Goal: Information Seeking & Learning: Learn about a topic

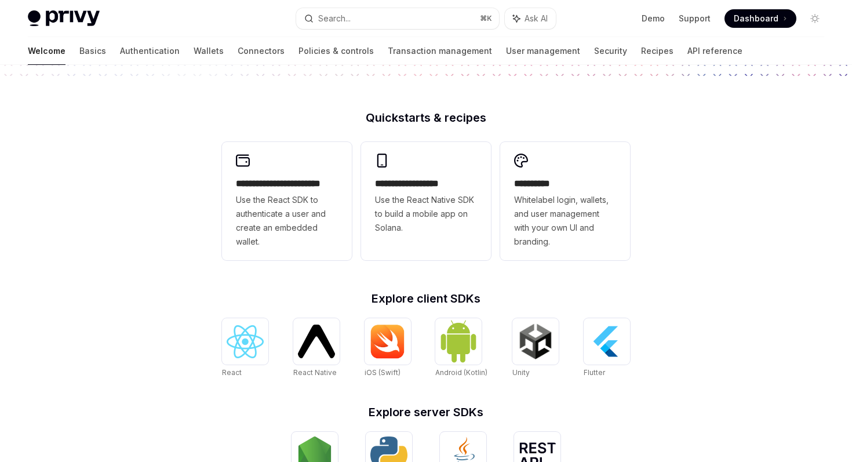
scroll to position [254, 0]
click at [249, 343] on div at bounding box center [245, 340] width 46 height 46
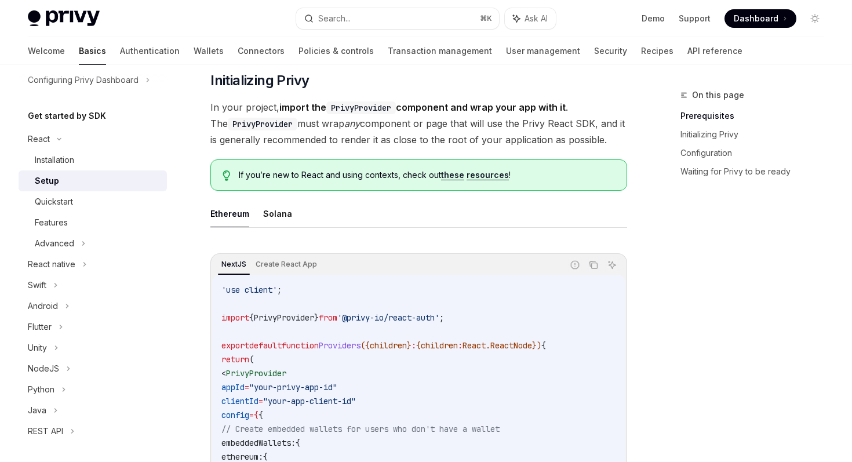
scroll to position [236, 0]
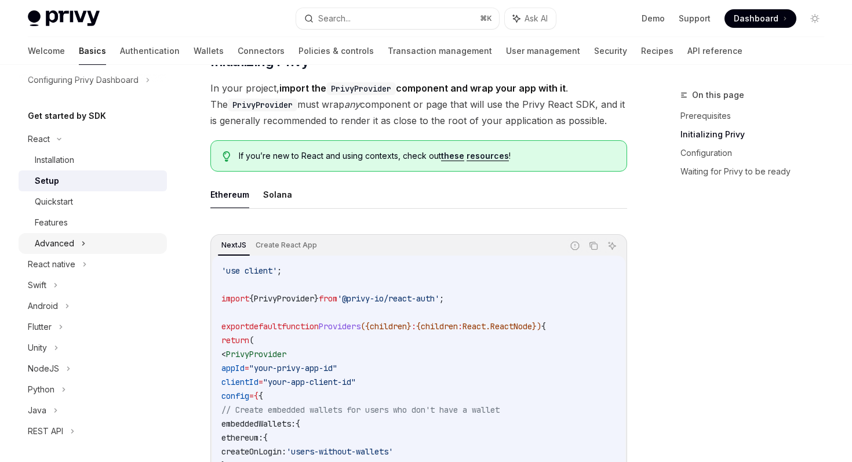
click at [69, 242] on div "Advanced" at bounding box center [54, 243] width 39 height 14
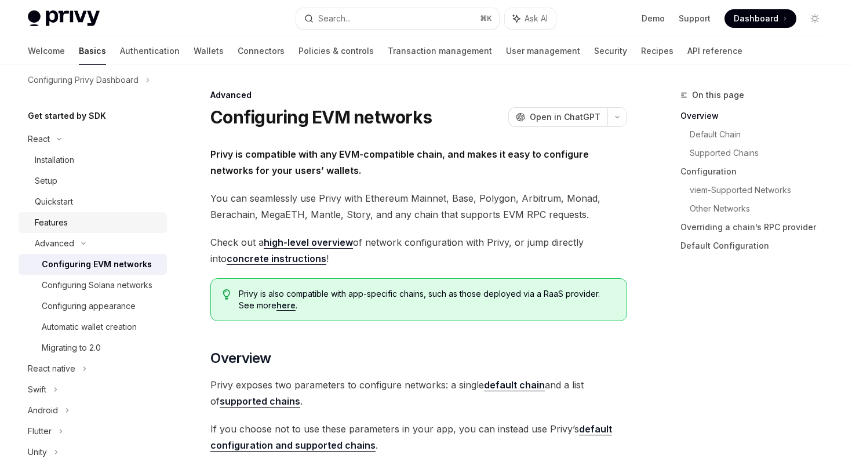
click at [65, 228] on div "Features" at bounding box center [51, 223] width 33 height 14
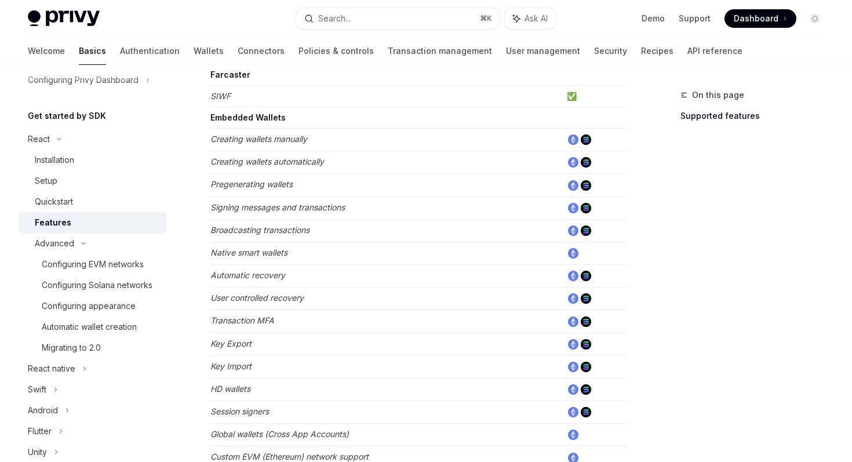
scroll to position [347, 0]
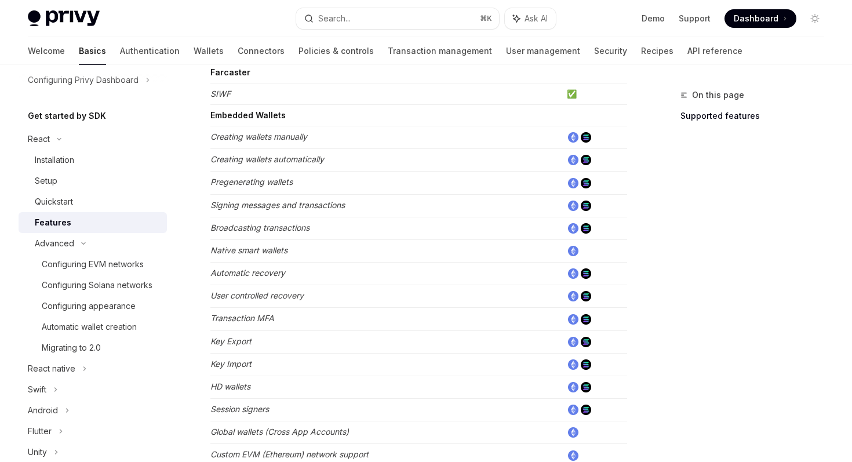
click at [572, 342] on img at bounding box center [573, 342] width 10 height 10
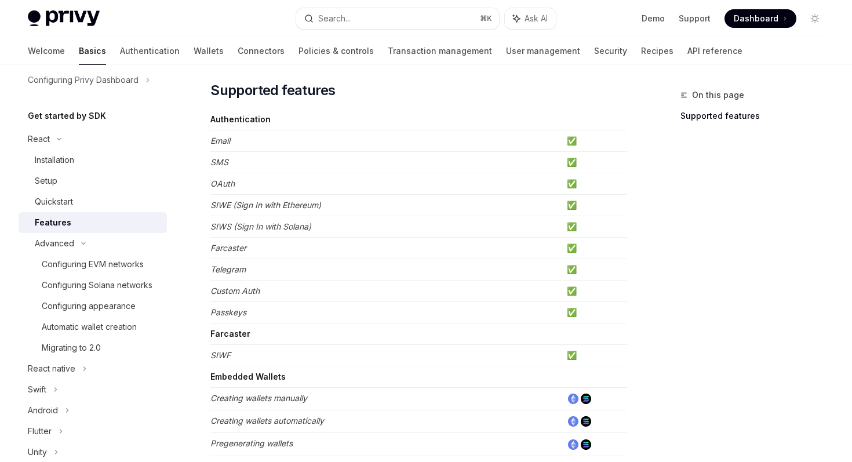
scroll to position [0, 0]
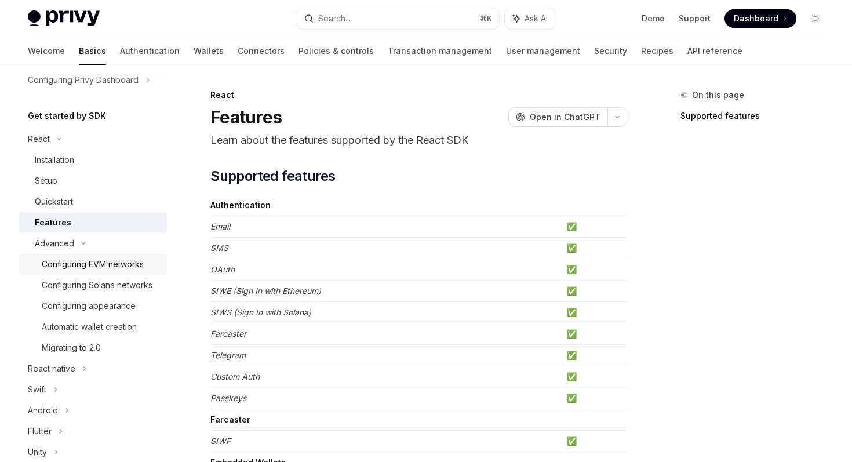
click at [81, 269] on div "Configuring EVM networks" at bounding box center [93, 264] width 102 height 14
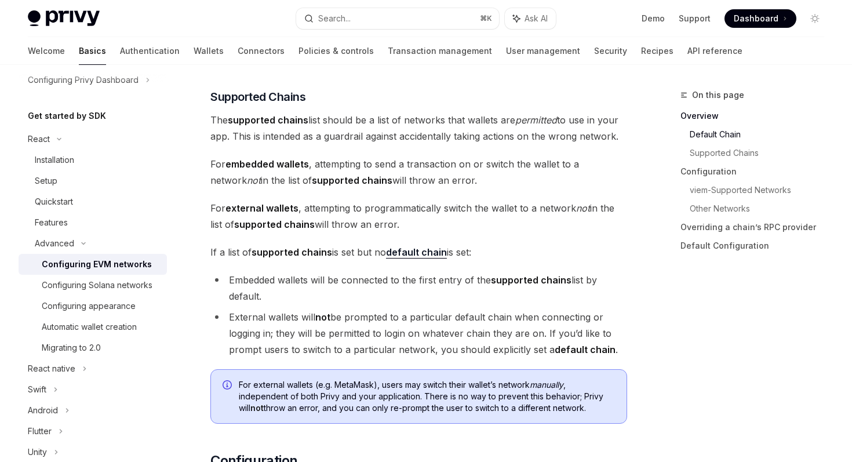
scroll to position [717, 0]
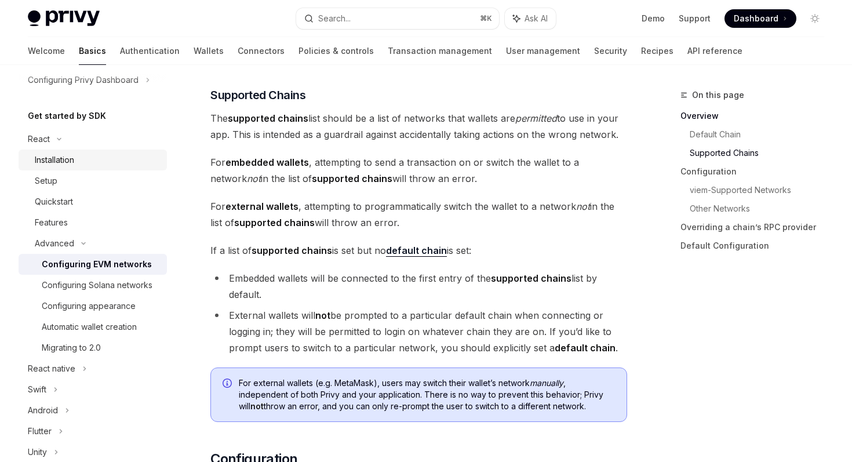
click at [57, 158] on div "Installation" at bounding box center [54, 160] width 39 height 14
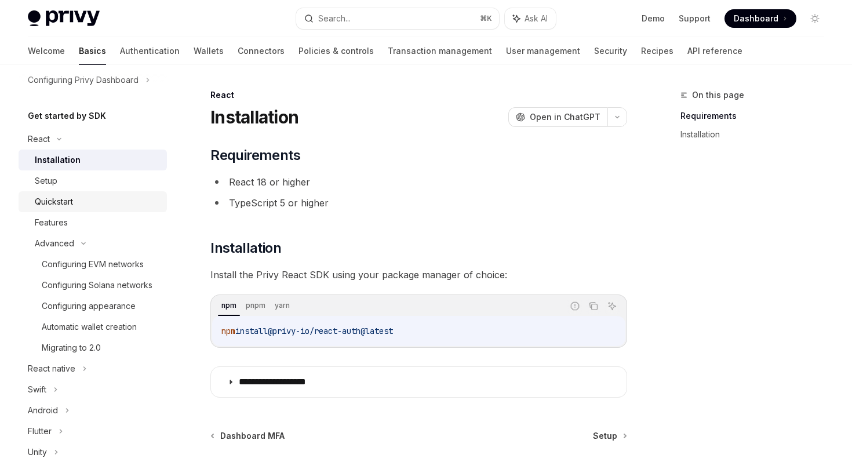
click at [52, 198] on div "Quickstart" at bounding box center [54, 202] width 38 height 14
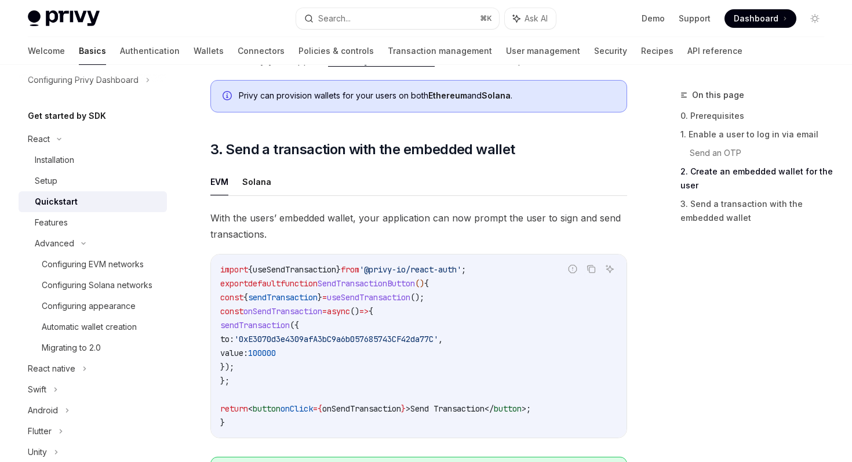
scroll to position [951, 0]
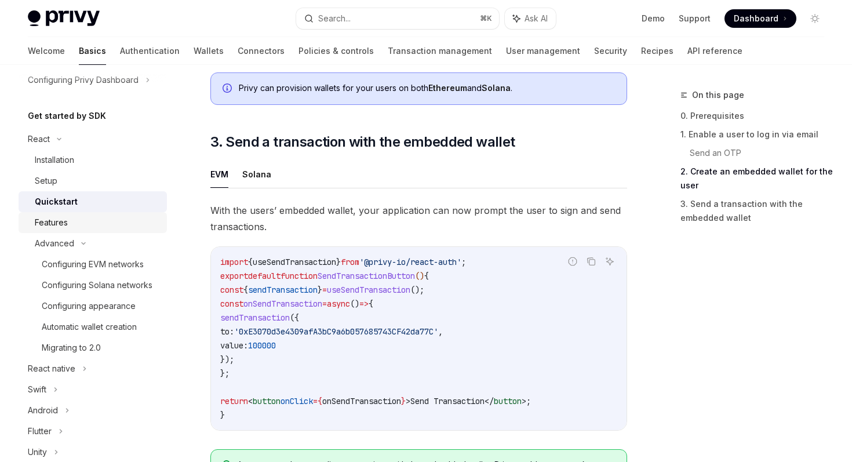
click at [64, 225] on div "Features" at bounding box center [51, 223] width 33 height 14
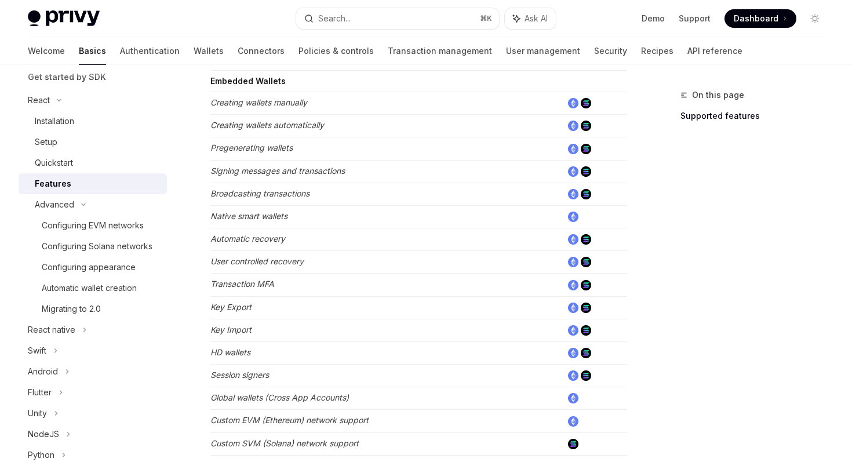
scroll to position [385, 0]
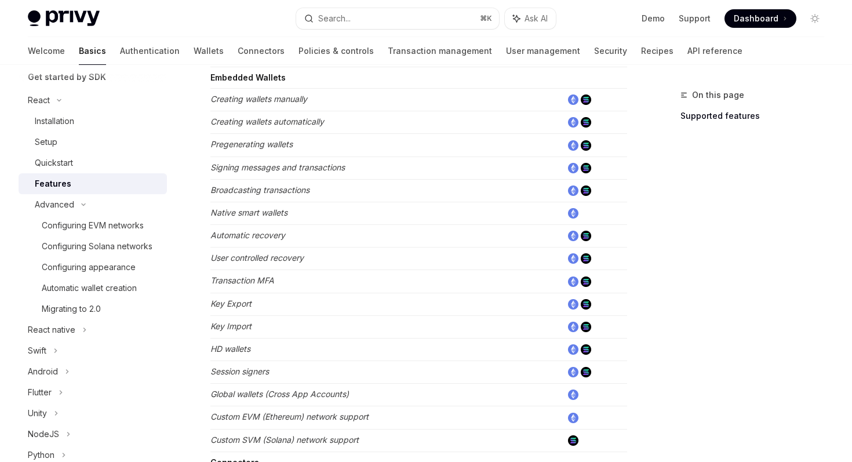
click at [232, 324] on em "Key Import" at bounding box center [230, 326] width 41 height 10
click at [235, 306] on em "Key Export" at bounding box center [230, 303] width 41 height 10
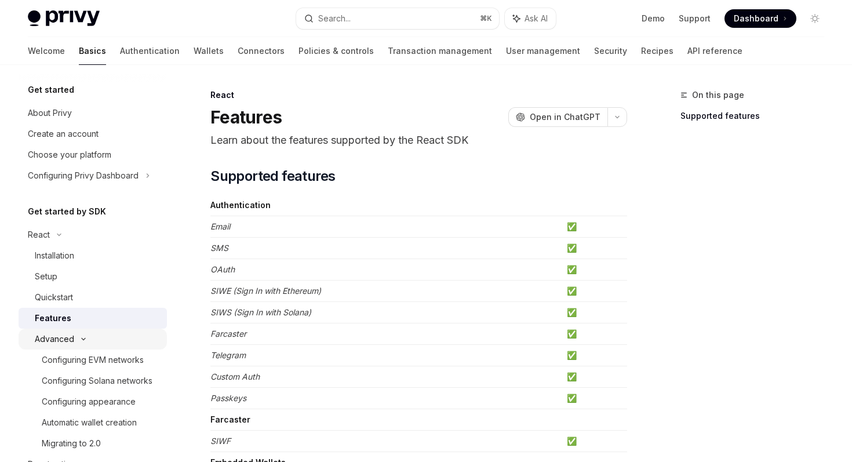
scroll to position [0, 0]
click at [60, 297] on div "Quickstart" at bounding box center [54, 298] width 38 height 14
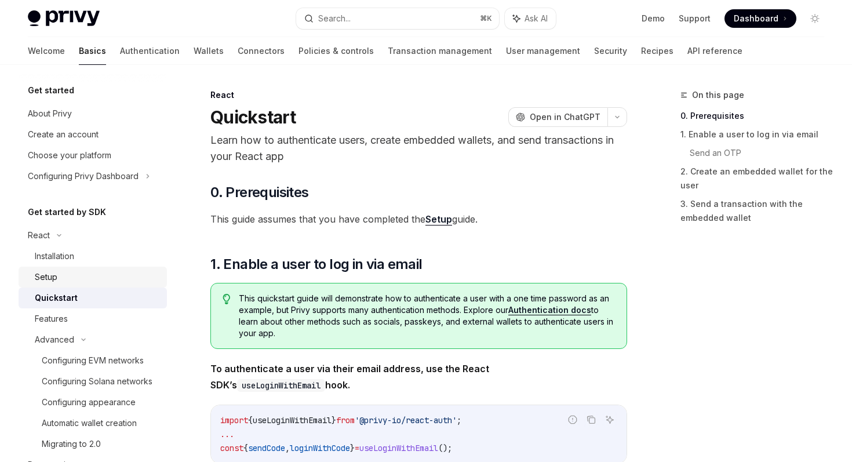
click at [56, 282] on div "Setup" at bounding box center [46, 277] width 23 height 14
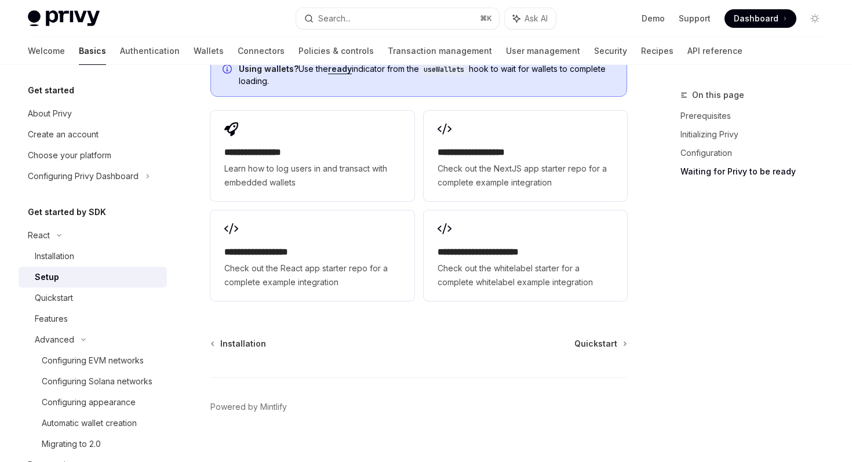
scroll to position [1521, 0]
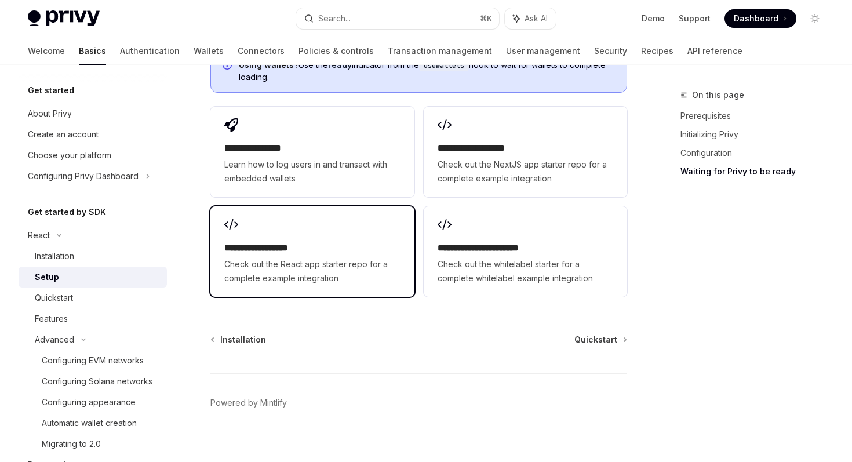
click at [337, 264] on span "Check out the React app starter repo for a complete example integration" at bounding box center [312, 271] width 176 height 28
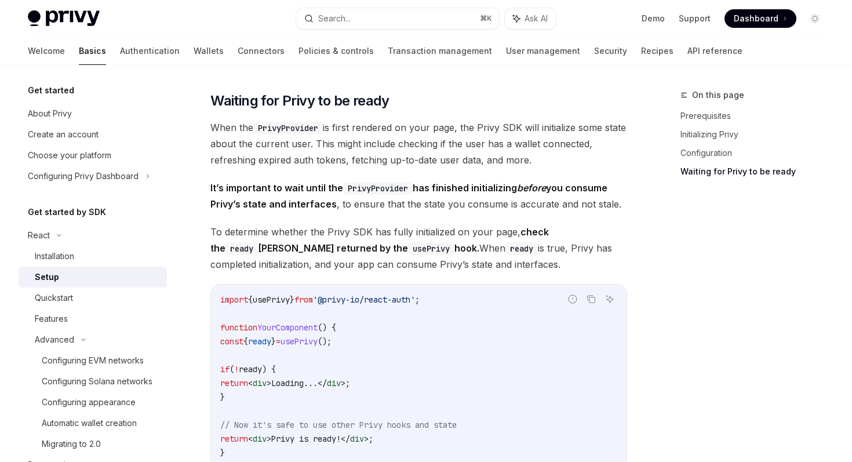
scroll to position [1059, 0]
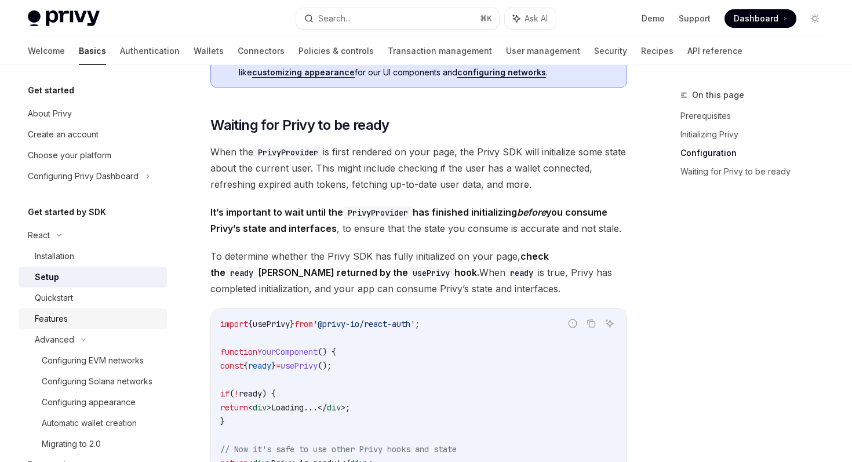
click at [59, 322] on div "Features" at bounding box center [51, 319] width 33 height 14
type textarea "*"
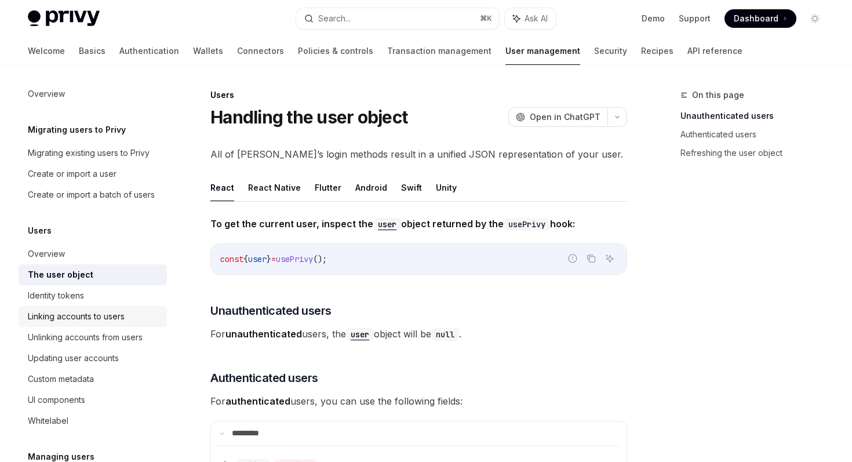
scroll to position [194, 0]
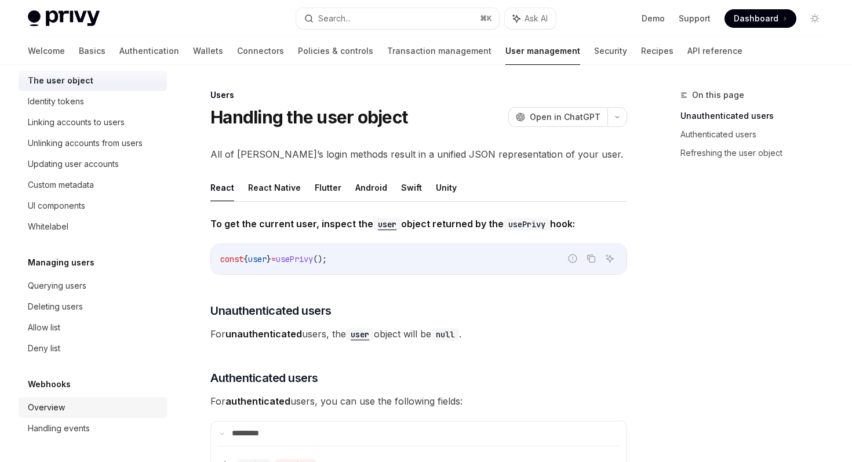
click at [53, 405] on div "Overview" at bounding box center [46, 407] width 37 height 14
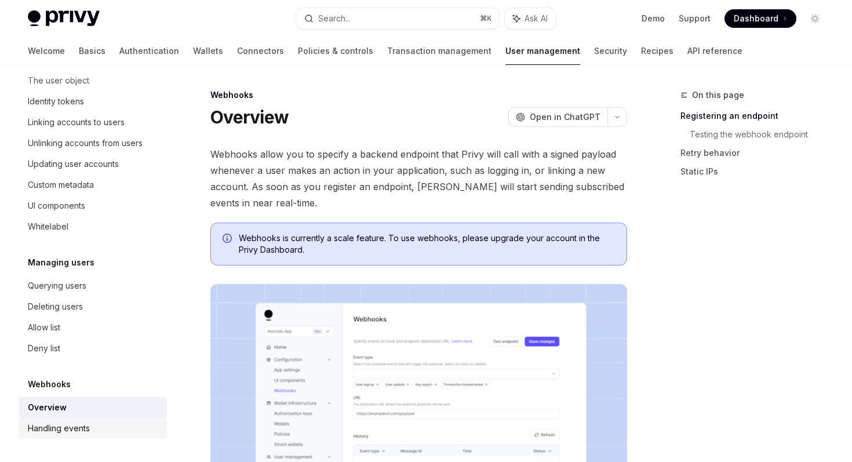
click at [50, 425] on div "Handling events" at bounding box center [59, 428] width 62 height 14
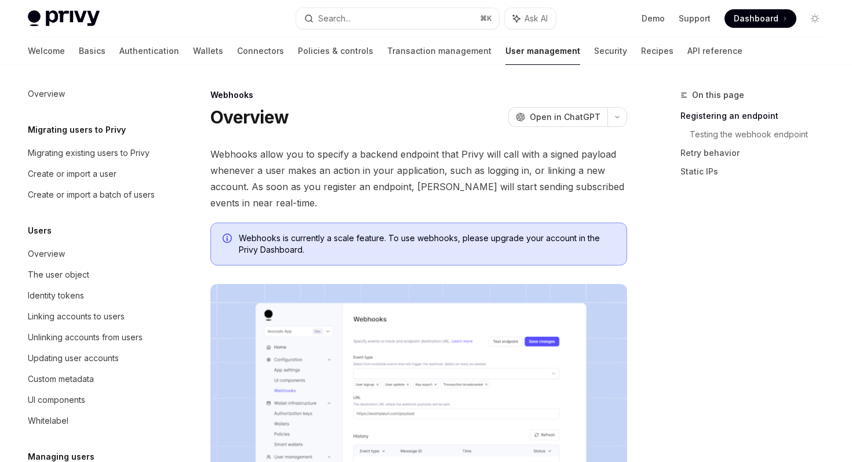
scroll to position [194, 0]
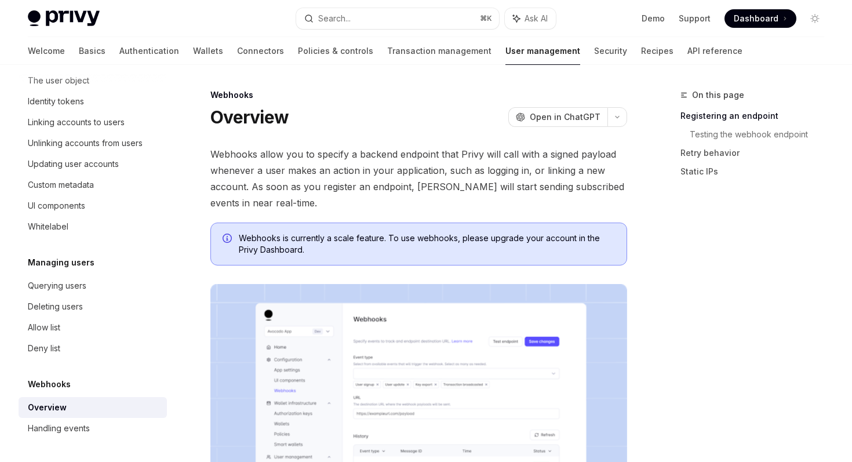
type textarea "*"
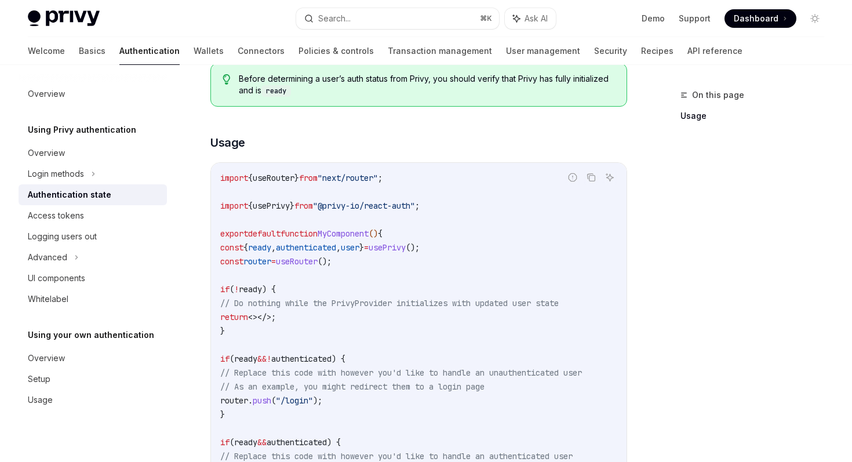
scroll to position [286, 0]
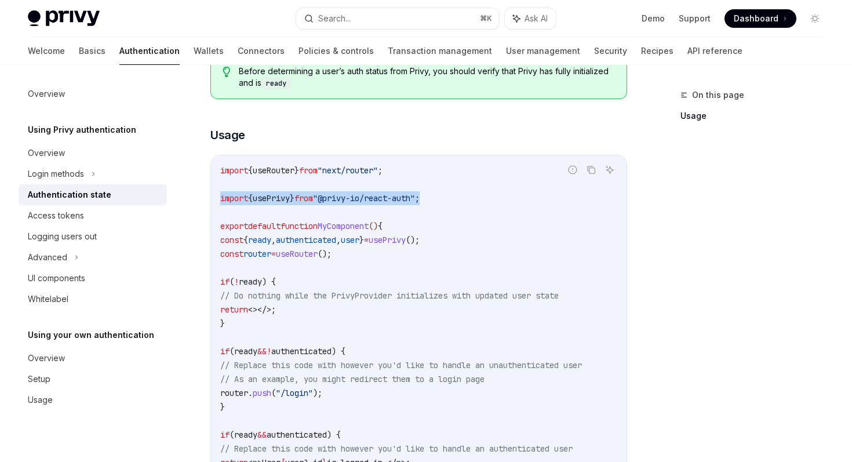
drag, startPoint x: 455, startPoint y: 202, endPoint x: 221, endPoint y: 195, distance: 234.1
click at [221, 195] on code "import { useRouter } from "next/router" ; import { usePrivy } from "@privy-io/r…" at bounding box center [418, 330] width 397 height 334
copy span "import { usePrivy } from "@privy-io/react-auth" ;"
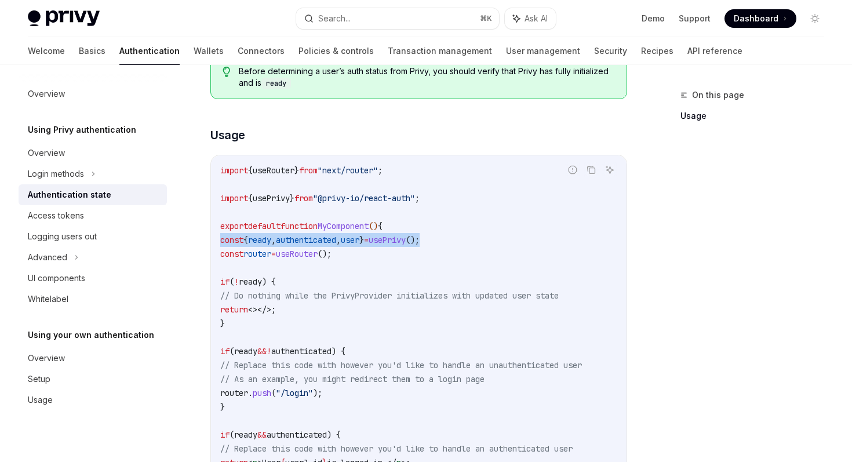
drag, startPoint x: 465, startPoint y: 238, endPoint x: 221, endPoint y: 239, distance: 243.9
click at [221, 239] on code "import { useRouter } from "next/router" ; import { usePrivy } from "@privy-io/r…" at bounding box center [418, 330] width 397 height 334
copy span "const { ready , authenticated , user } = usePrivy ();"
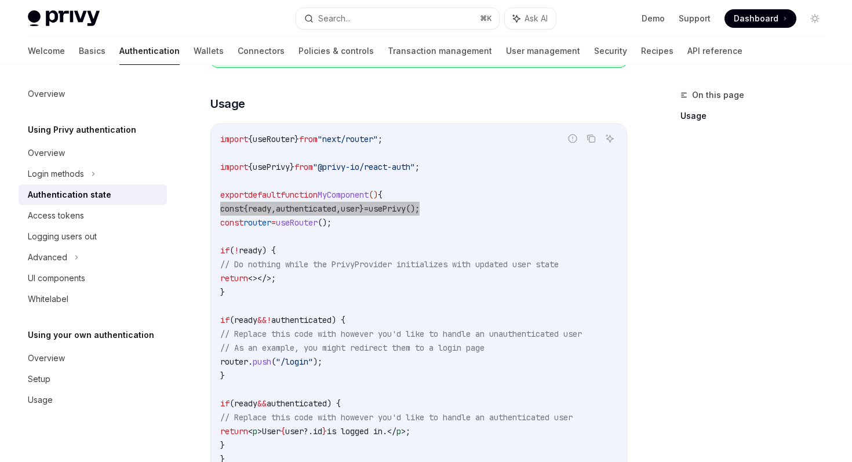
scroll to position [324, 0]
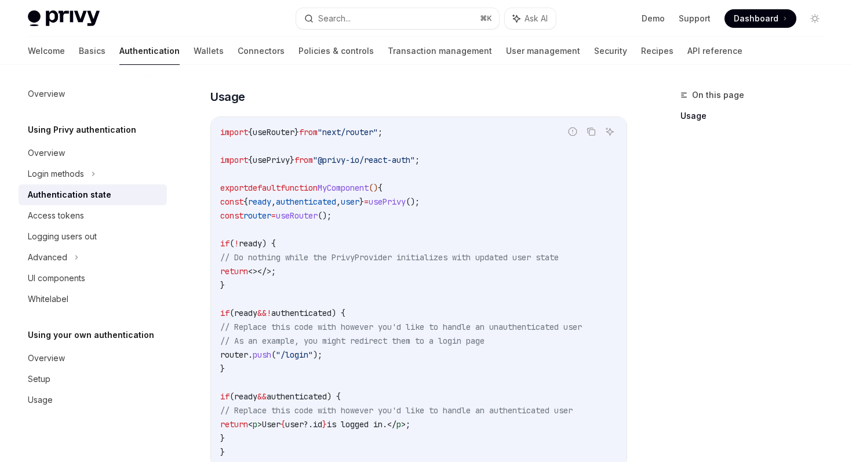
click at [617, 206] on code "import { useRouter } from "next/router" ; import { usePrivy } from "@privy-io/r…" at bounding box center [418, 292] width 397 height 334
click at [466, 182] on code "import { useRouter } from "next/router" ; import { usePrivy } from "@privy-io/r…" at bounding box center [418, 292] width 397 height 334
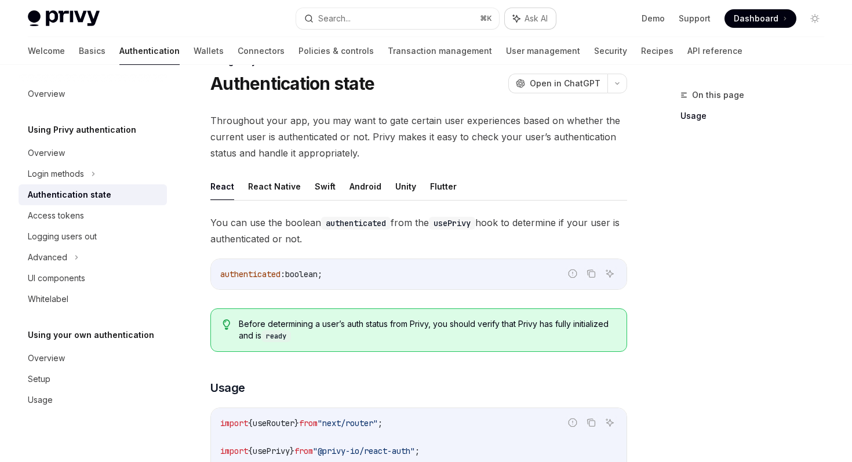
scroll to position [21, 0]
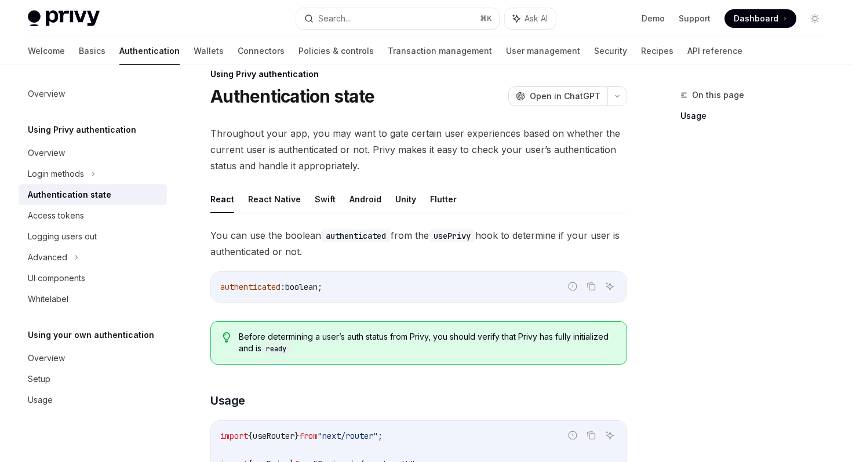
click at [696, 211] on div "On this page Usage" at bounding box center [745, 275] width 176 height 374
click at [692, 213] on div "On this page Usage" at bounding box center [745, 275] width 176 height 374
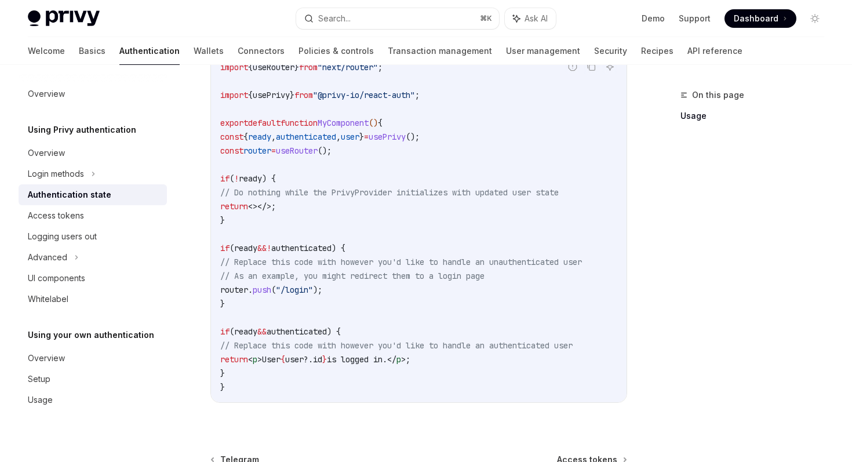
scroll to position [525, 0]
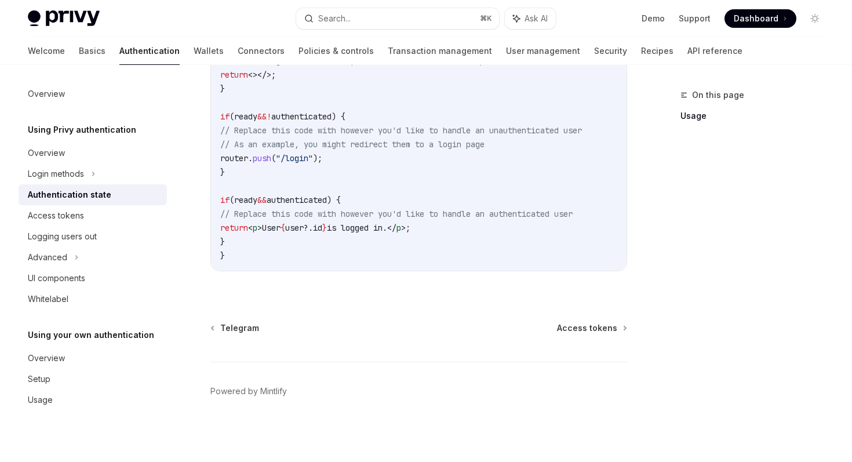
click at [517, 305] on div "Using Privy authentication Authentication state OpenAI Open in ChatGPT OpenAI O…" at bounding box center [310, 14] width 638 height 894
click at [73, 214] on div "Access tokens" at bounding box center [56, 216] width 56 height 14
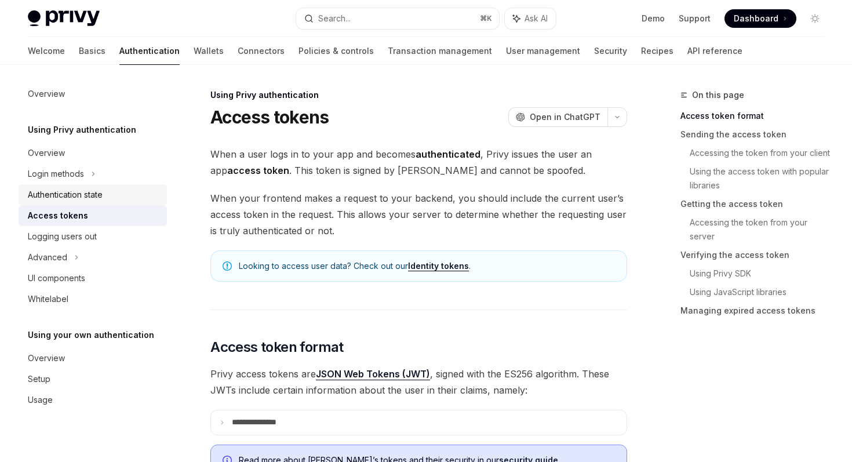
click at [71, 191] on div "Authentication state" at bounding box center [65, 195] width 75 height 14
type textarea "*"
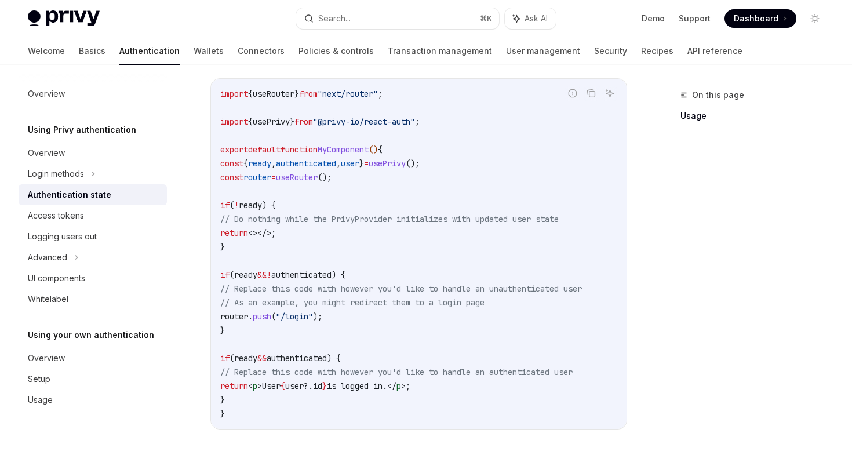
scroll to position [348, 0]
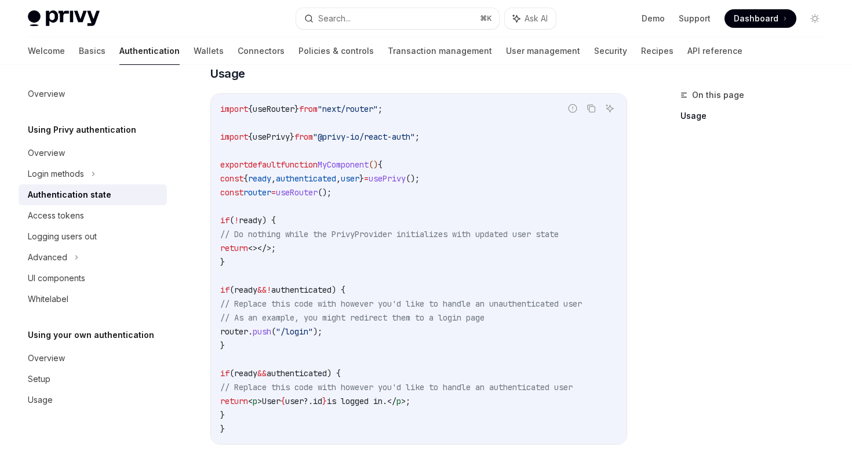
click at [697, 217] on div "On this page Usage" at bounding box center [745, 275] width 176 height 374
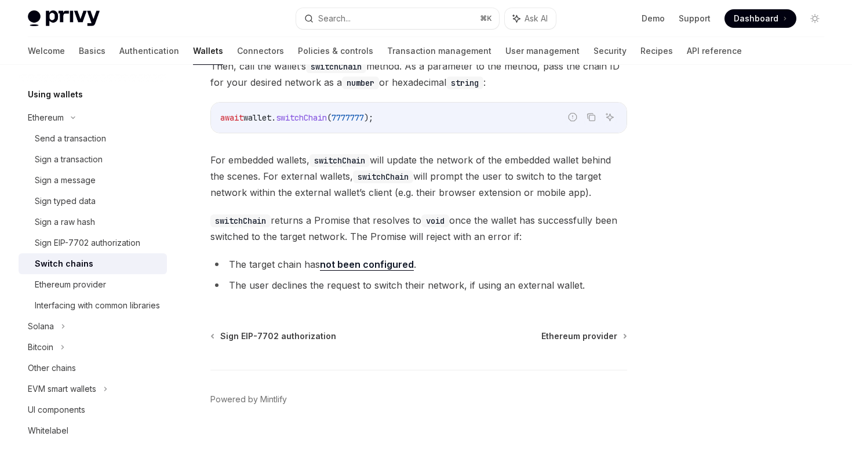
scroll to position [246, 0]
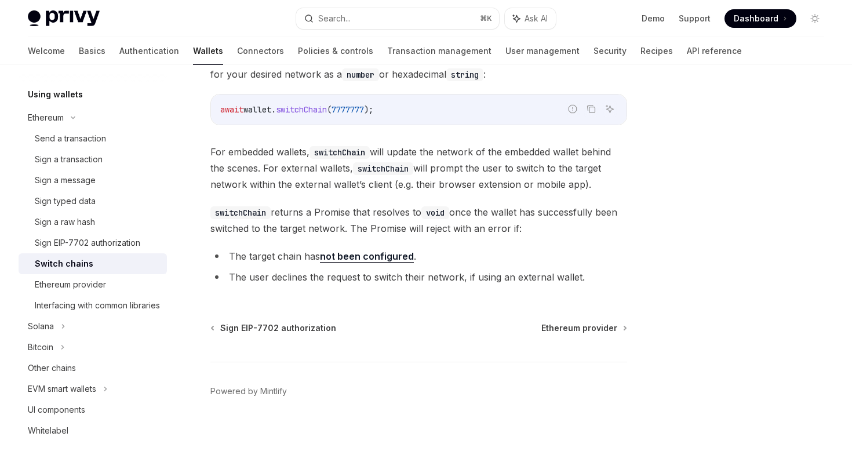
click at [354, 257] on link "not been configured" at bounding box center [367, 256] width 94 height 12
type textarea "*"
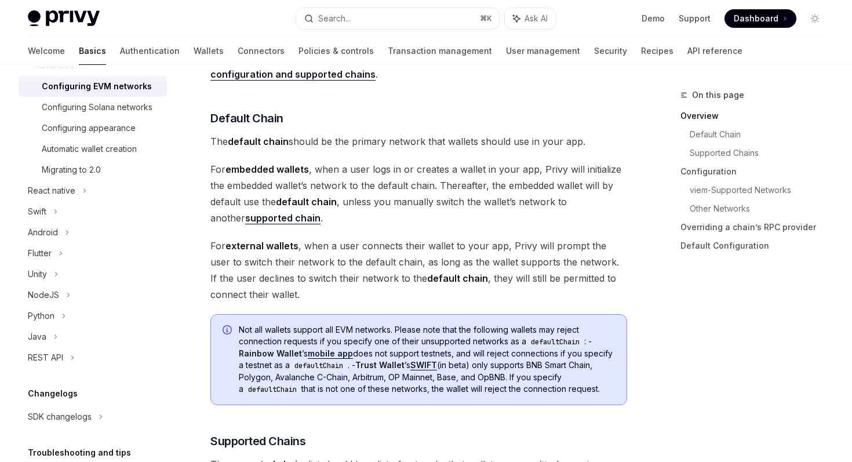
scroll to position [374, 0]
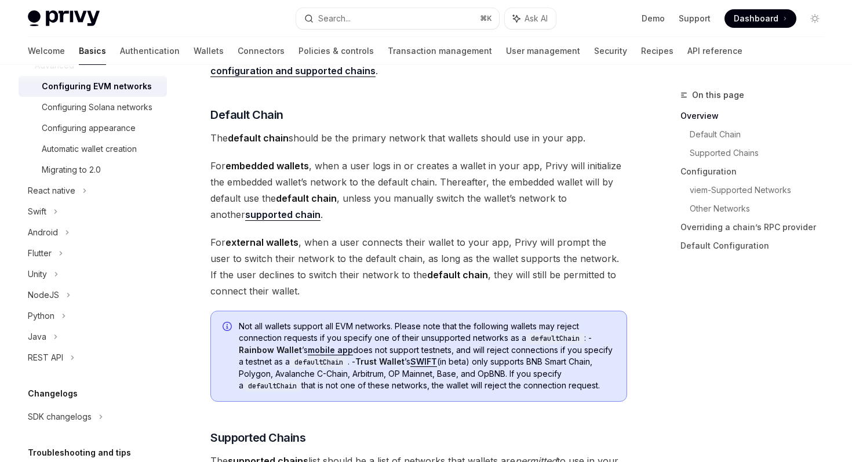
click at [262, 214] on strong "supported chain" at bounding box center [282, 215] width 75 height 12
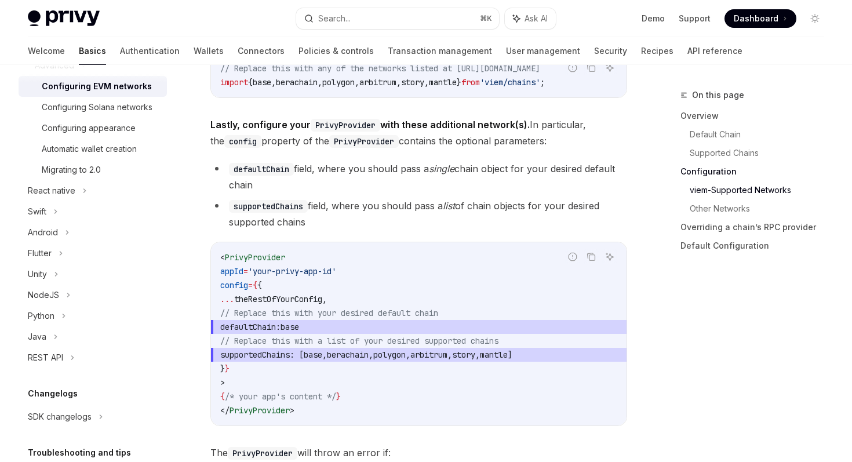
scroll to position [1416, 0]
drag, startPoint x: 259, startPoint y: 330, endPoint x: 356, endPoint y: 327, distance: 97.4
click at [356, 327] on span "defaultChain: base" at bounding box center [418, 326] width 397 height 14
copy span "defaultChain: base"
